Goal: Task Accomplishment & Management: Complete application form

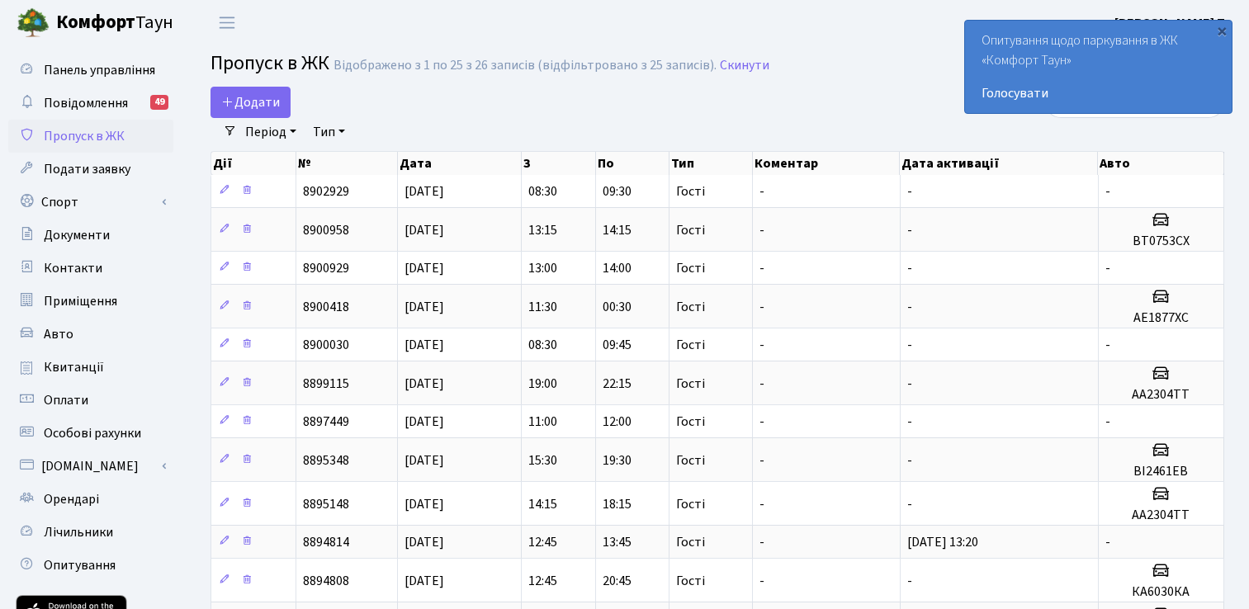
select select "25"
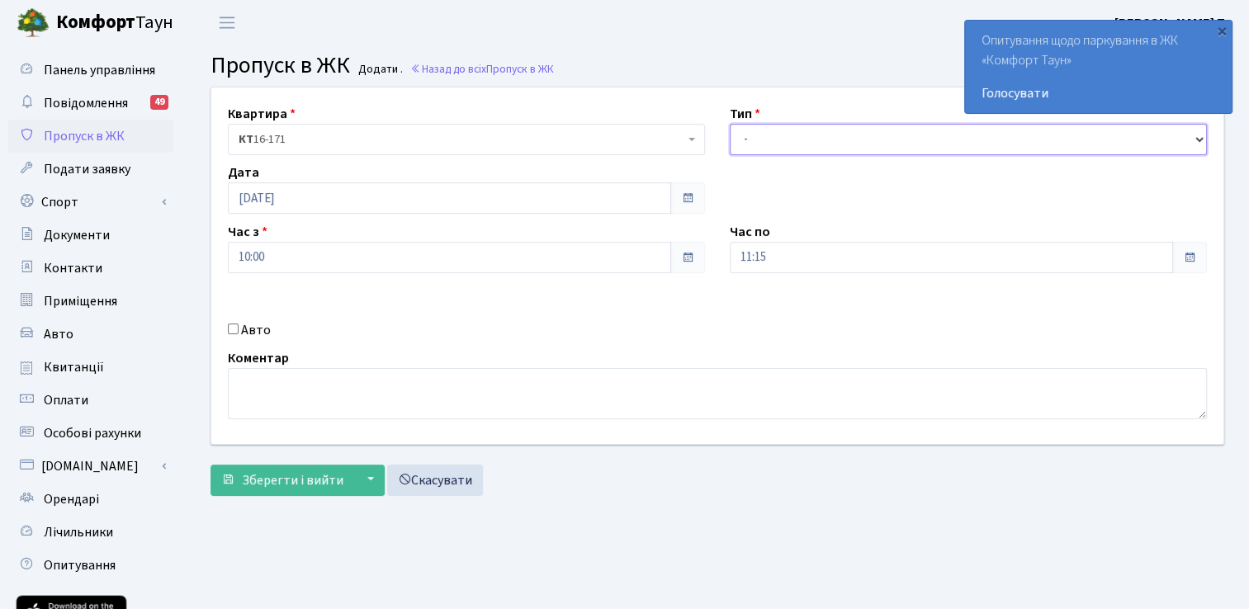
click at [799, 142] on select "- Доставка Таксі Гості Сервіс" at bounding box center [968, 139] width 477 height 31
select select "3"
click at [730, 124] on select "- Доставка Таксі Гості Сервіс" at bounding box center [968, 139] width 477 height 31
click at [230, 325] on input "Авто" at bounding box center [233, 329] width 11 height 11
checkbox input "true"
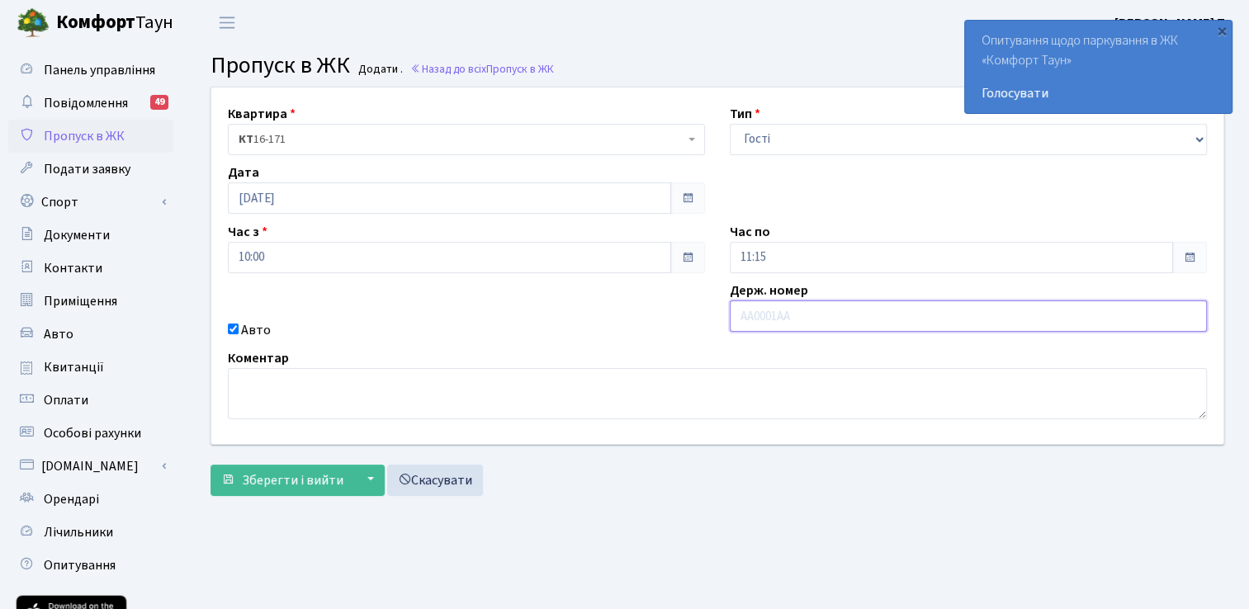
paste input "AI2571PP"
type input "AI2571PP"
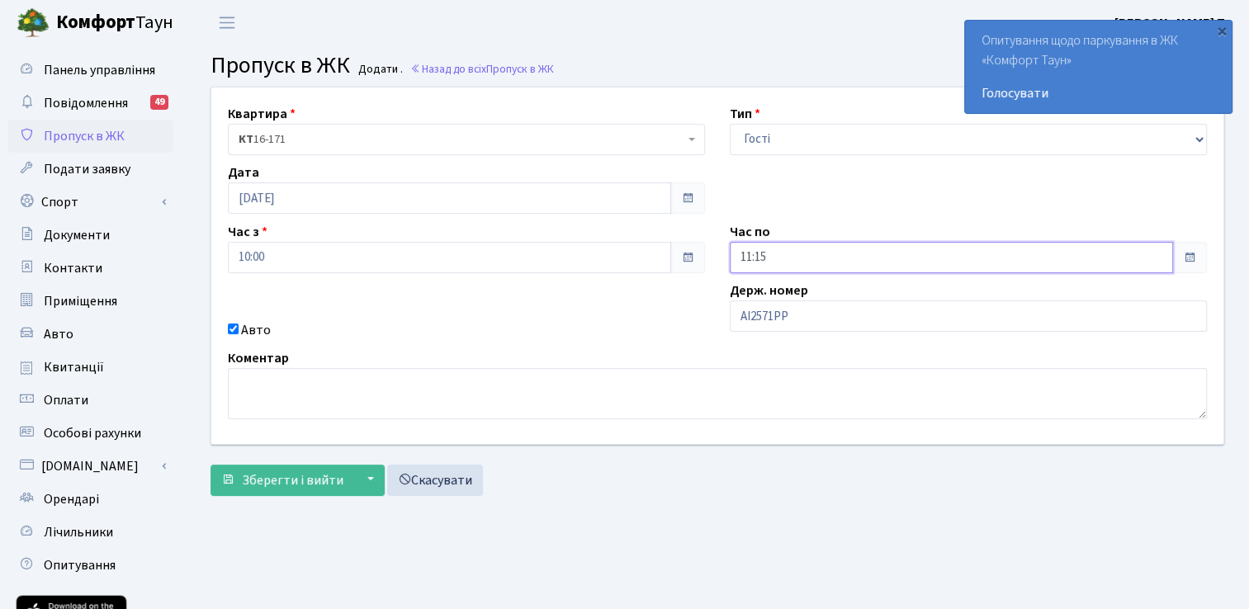
click at [796, 253] on input "11:15" at bounding box center [951, 257] width 443 height 31
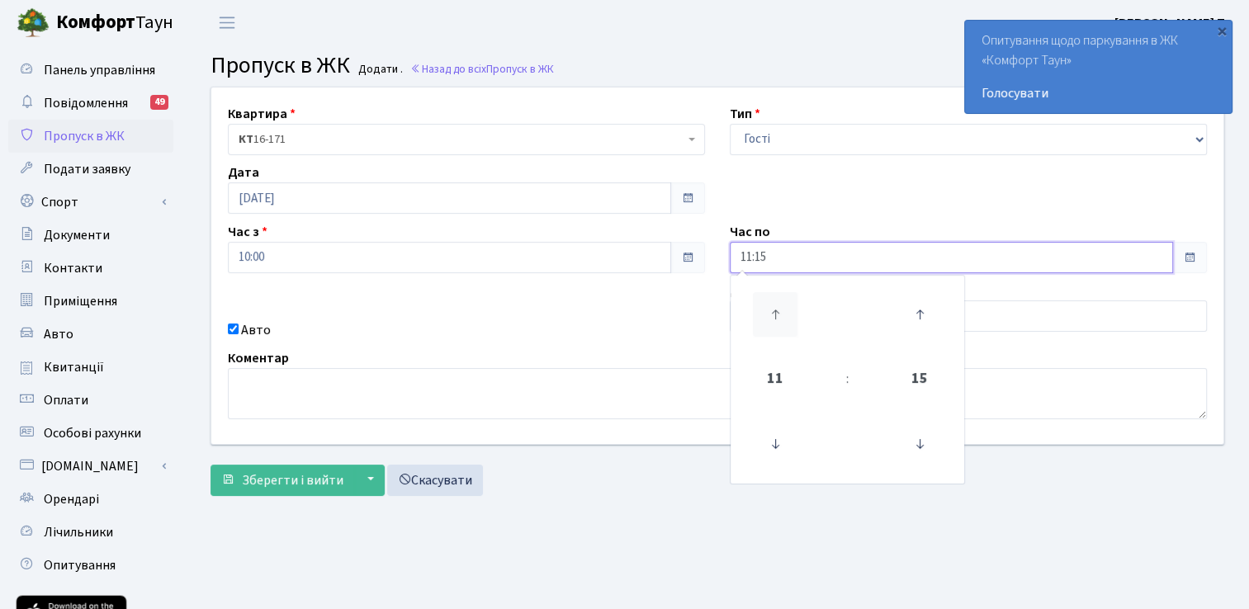
click at [778, 310] on icon at bounding box center [775, 314] width 45 height 45
type input "13:15"
click at [591, 330] on div "Авто" at bounding box center [467, 330] width 502 height 20
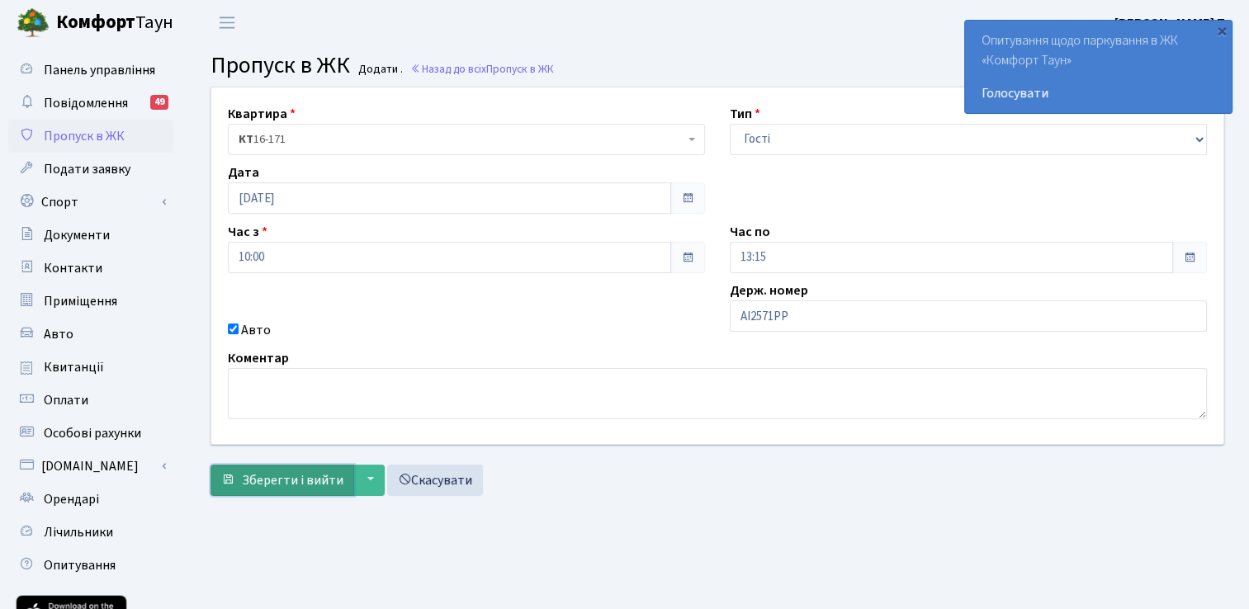
click at [296, 478] on span "Зберегти і вийти" at bounding box center [293, 481] width 102 height 18
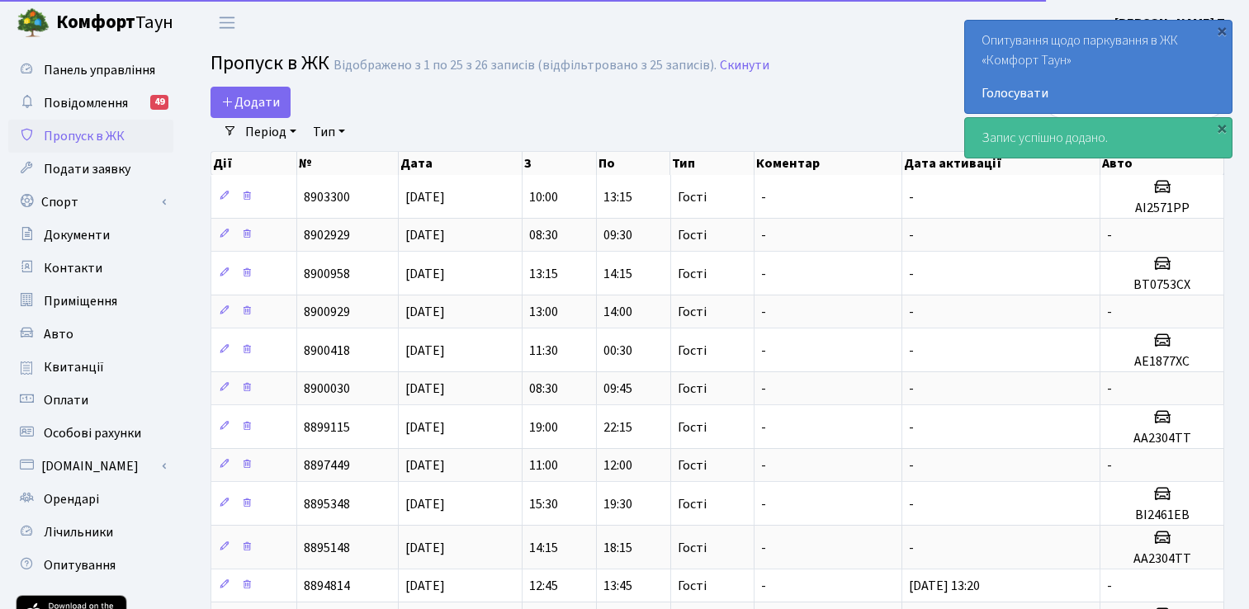
select select "25"
